Goal: Check status: Check status

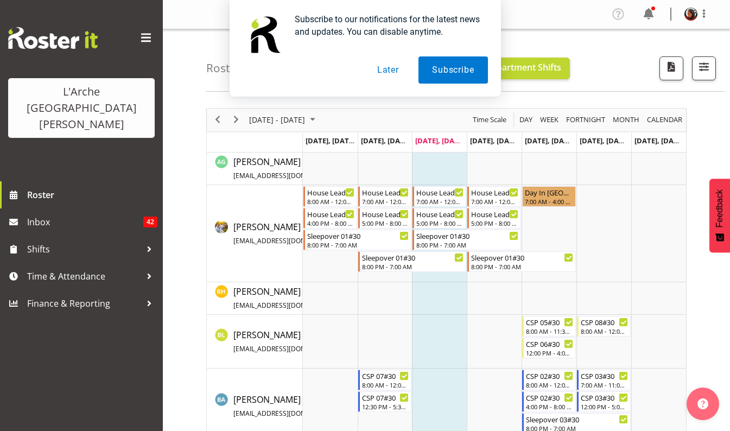
click at [385, 74] on button "Later" at bounding box center [388, 69] width 49 height 27
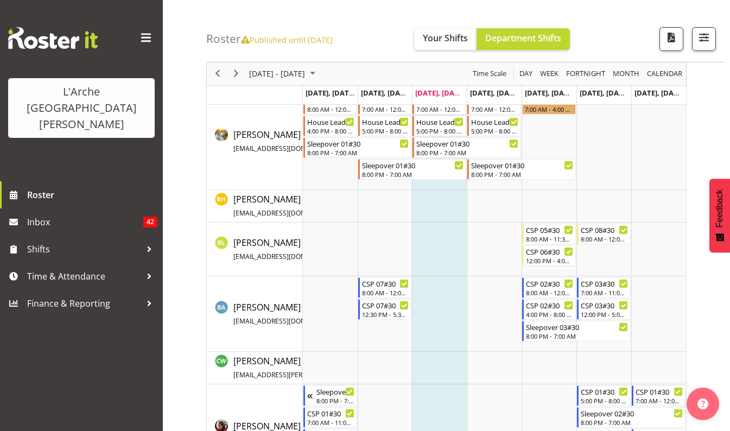
scroll to position [63, 0]
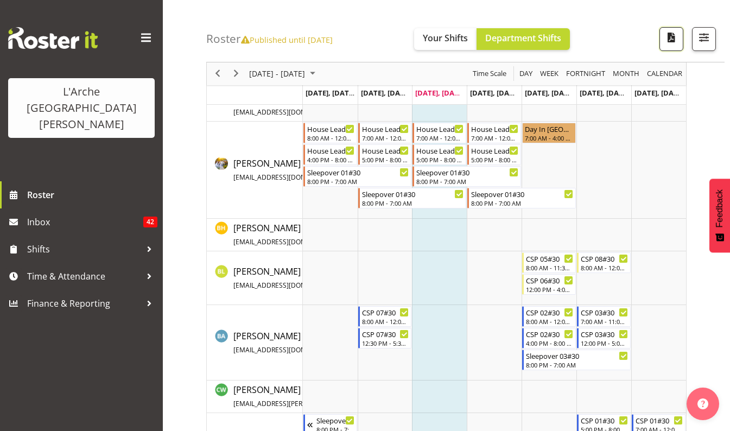
click at [676, 36] on span "button" at bounding box center [671, 37] width 14 height 14
click at [708, 39] on span "button" at bounding box center [704, 37] width 14 height 14
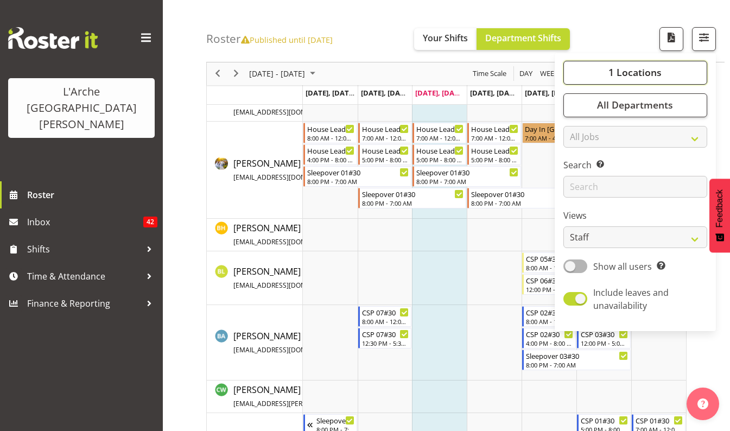
click at [616, 78] on span "1 Locations" at bounding box center [634, 72] width 53 height 13
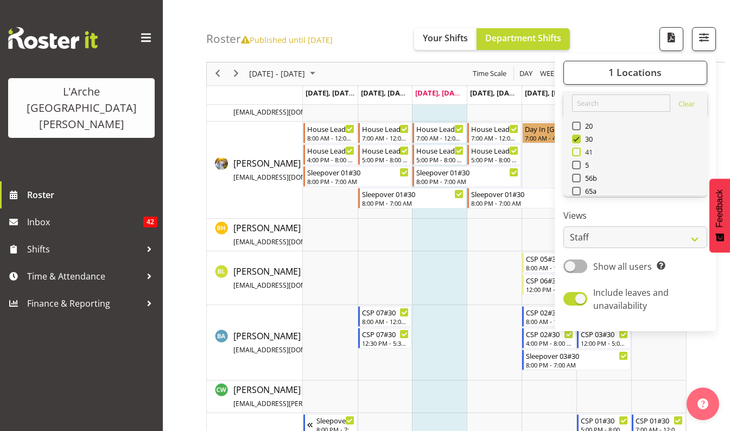
click at [578, 151] on span at bounding box center [576, 152] width 9 height 9
click at [578, 151] on input "41" at bounding box center [575, 152] width 7 height 7
checkbox input "true"
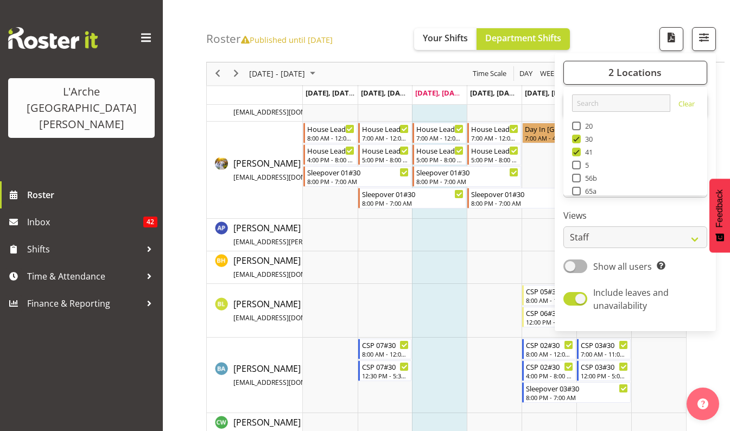
click at [383, 21] on div "Roster Published until [DATE] Your Shifts Department Shifts 2 Locations Clear 2…" at bounding box center [465, 31] width 518 height 62
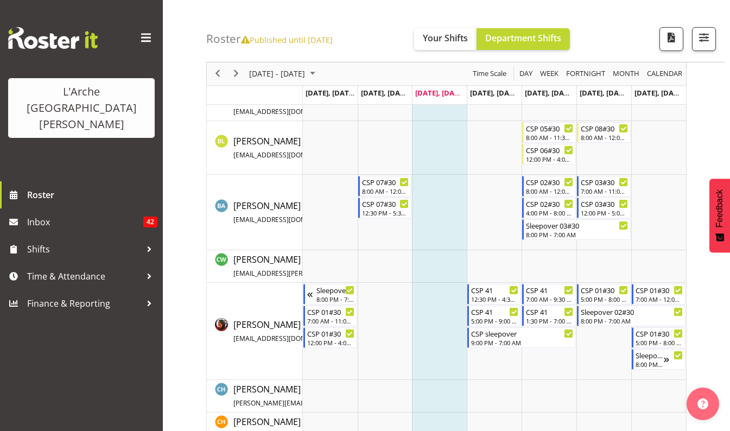
scroll to position [228, 0]
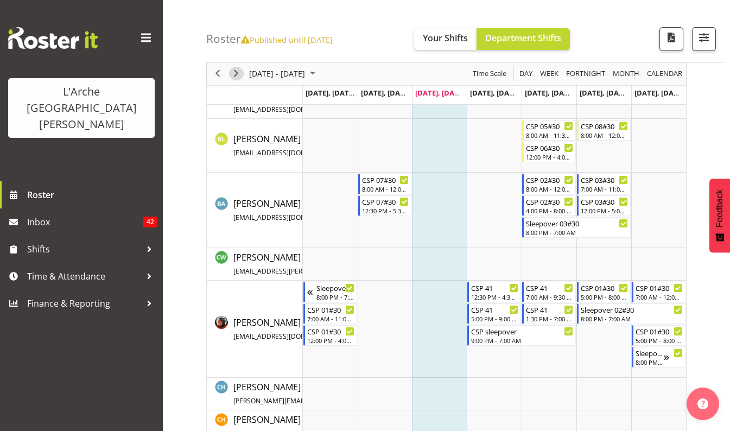
click at [237, 77] on span "Next" at bounding box center [236, 74] width 13 height 14
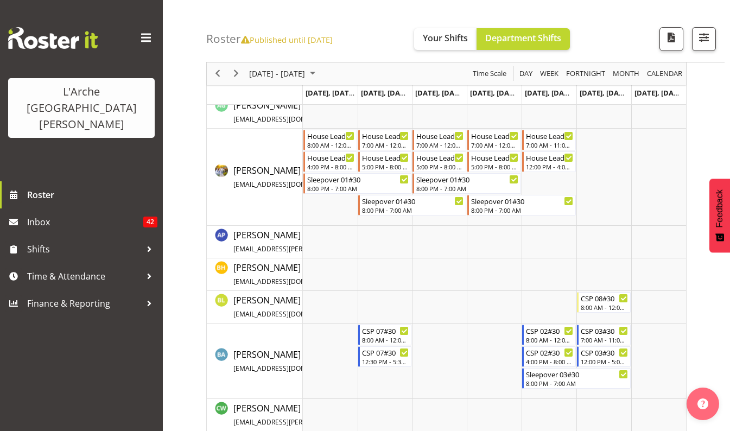
scroll to position [55, 0]
